Goal: Find specific page/section: Find specific page/section

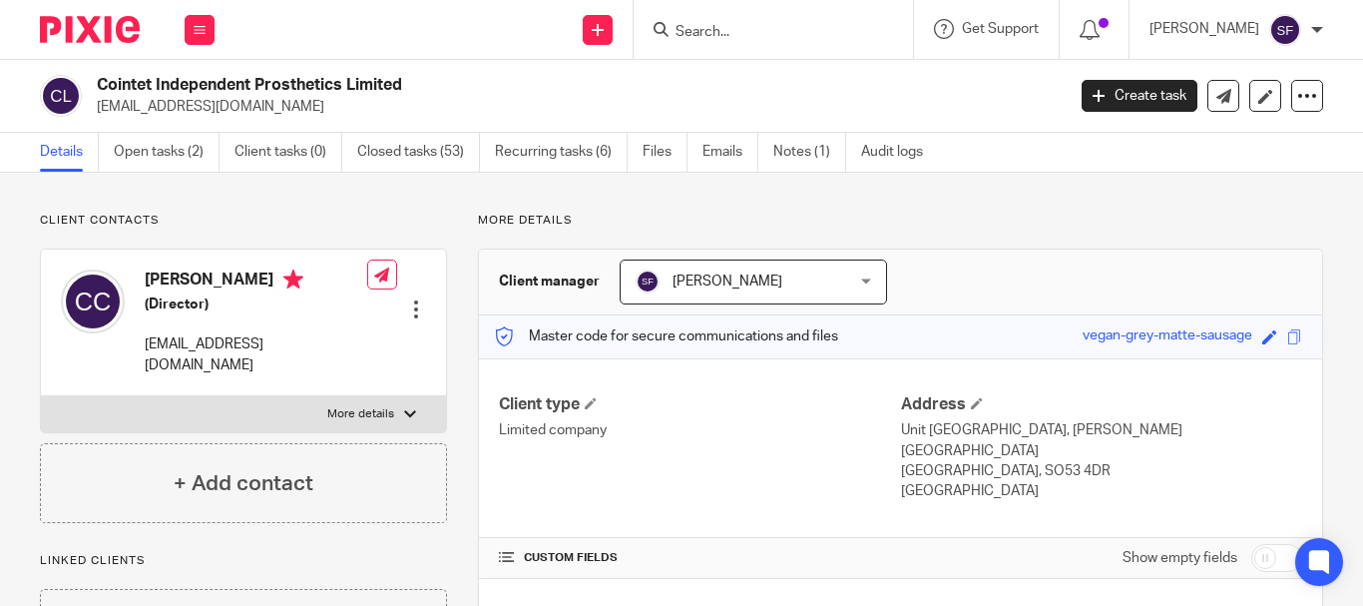
click at [768, 31] on input "Search" at bounding box center [763, 33] width 180 height 18
type input "wnc"
click at [838, 96] on div "Wnc Global Ltd" at bounding box center [792, 78] width 279 height 62
click at [838, 77] on link at bounding box center [792, 78] width 247 height 30
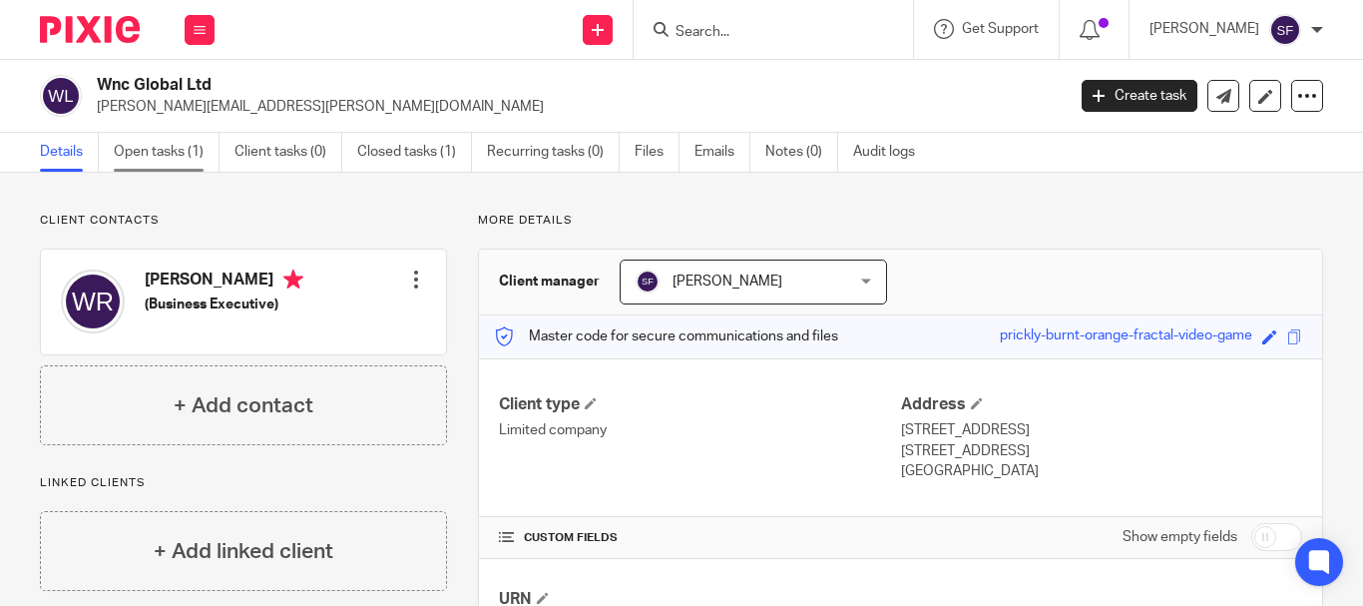
click at [155, 149] on link "Open tasks (1)" at bounding box center [167, 152] width 106 height 39
